Goal: Task Accomplishment & Management: Use online tool/utility

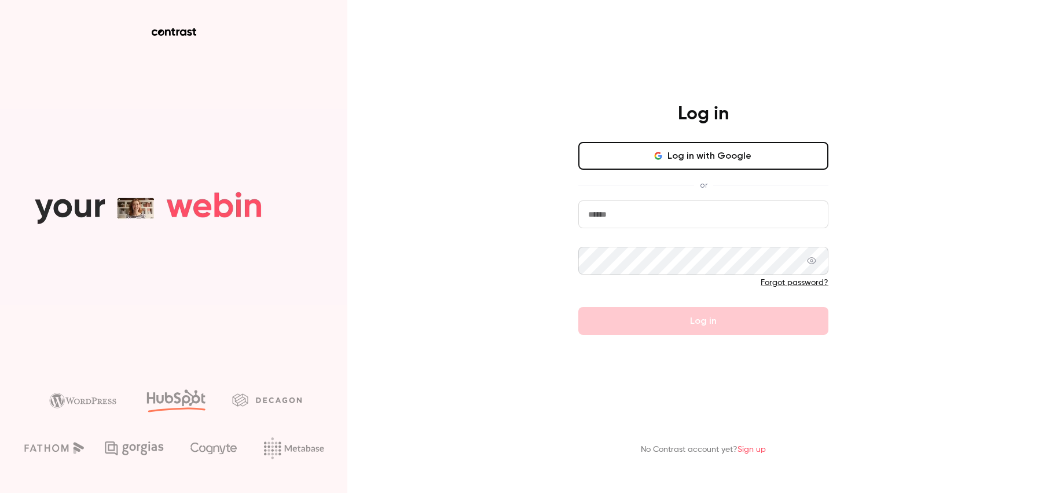
click at [591, 211] on input "email" at bounding box center [703, 214] width 250 height 28
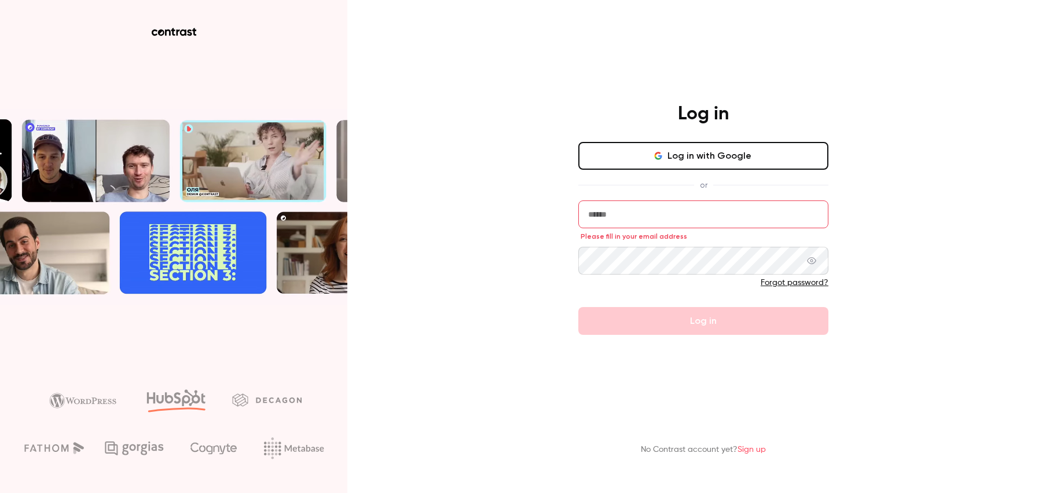
type input "**********"
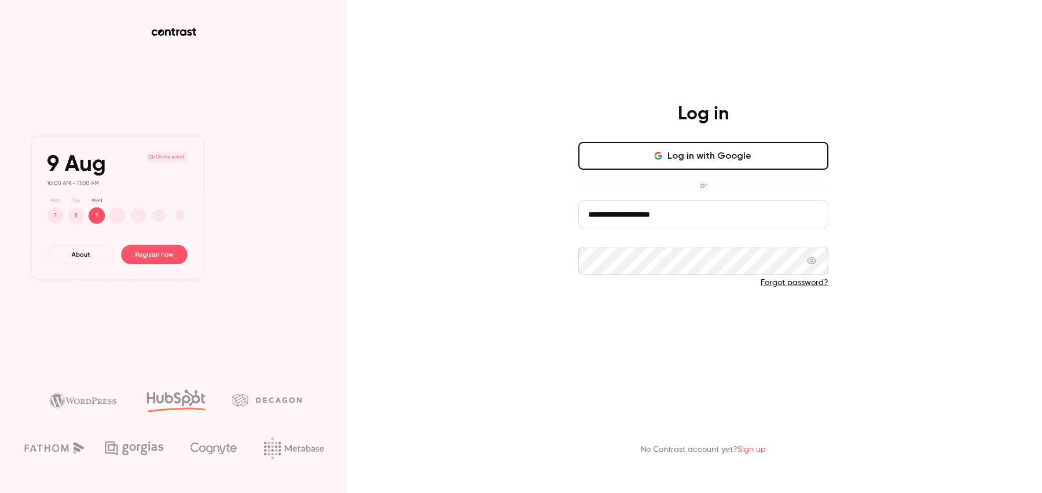
click at [628, 318] on button "Log in" at bounding box center [703, 321] width 250 height 28
